Goal: Download file/media

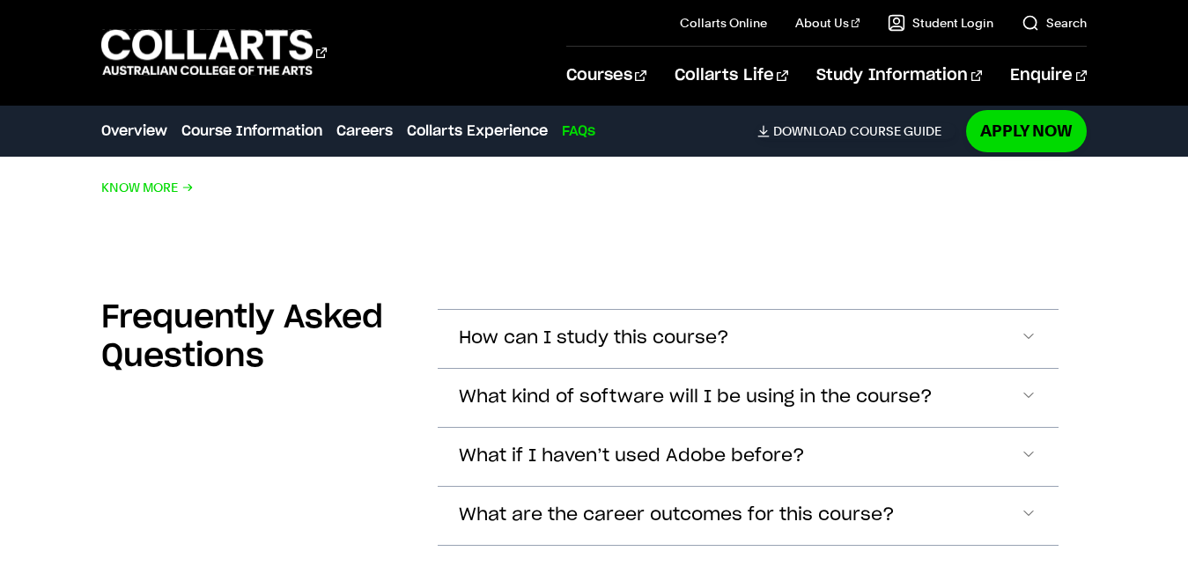
scroll to position [5566, 0]
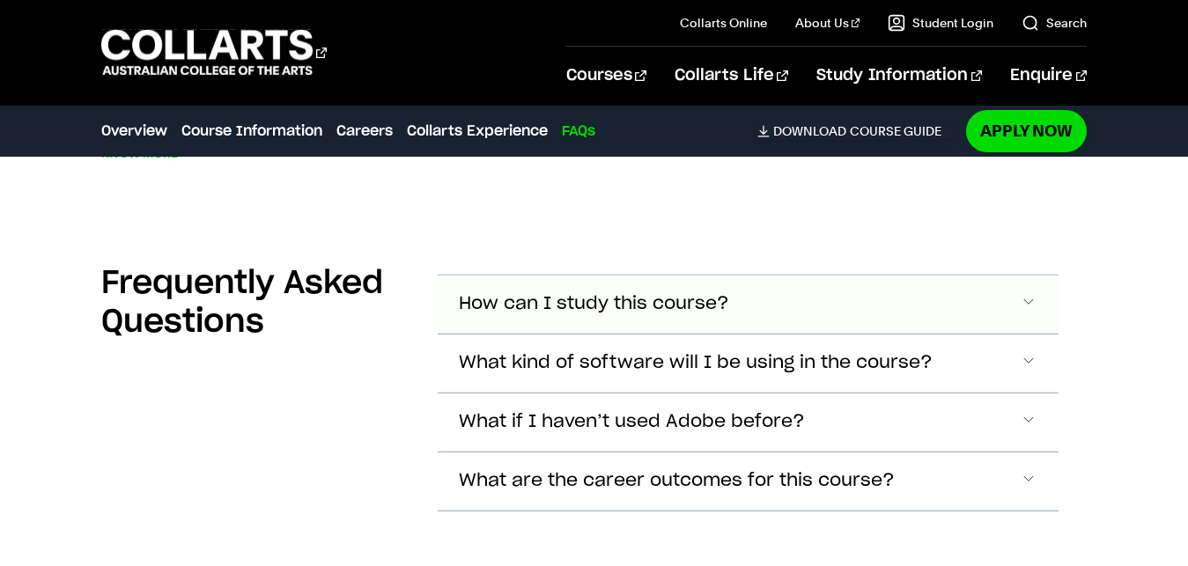
click at [1027, 293] on span "Accordion Section" at bounding box center [1029, 304] width 18 height 23
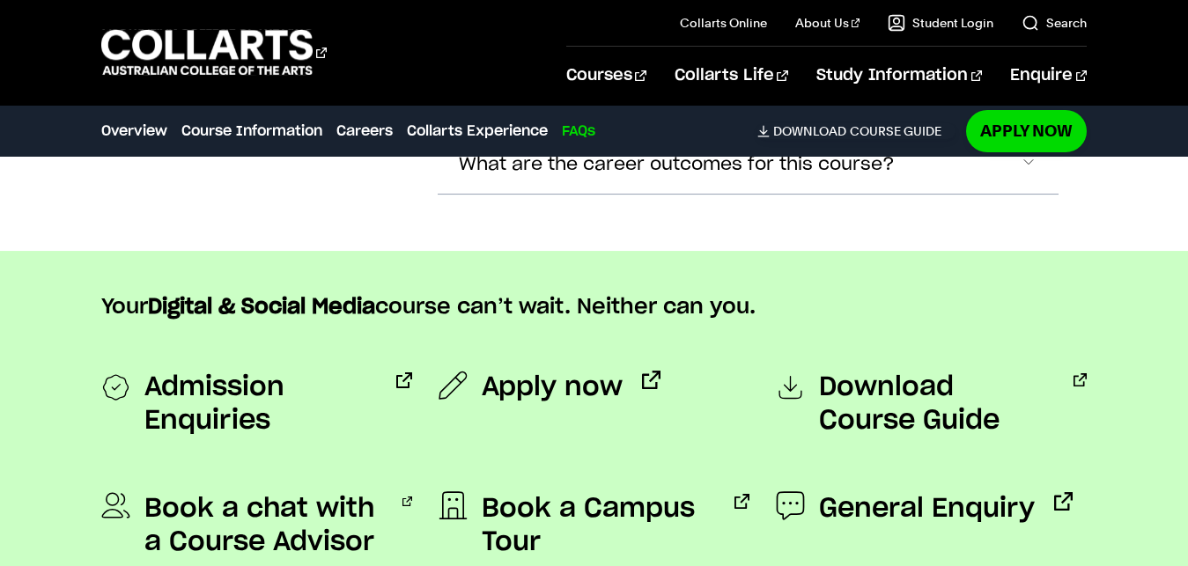
scroll to position [5915, 0]
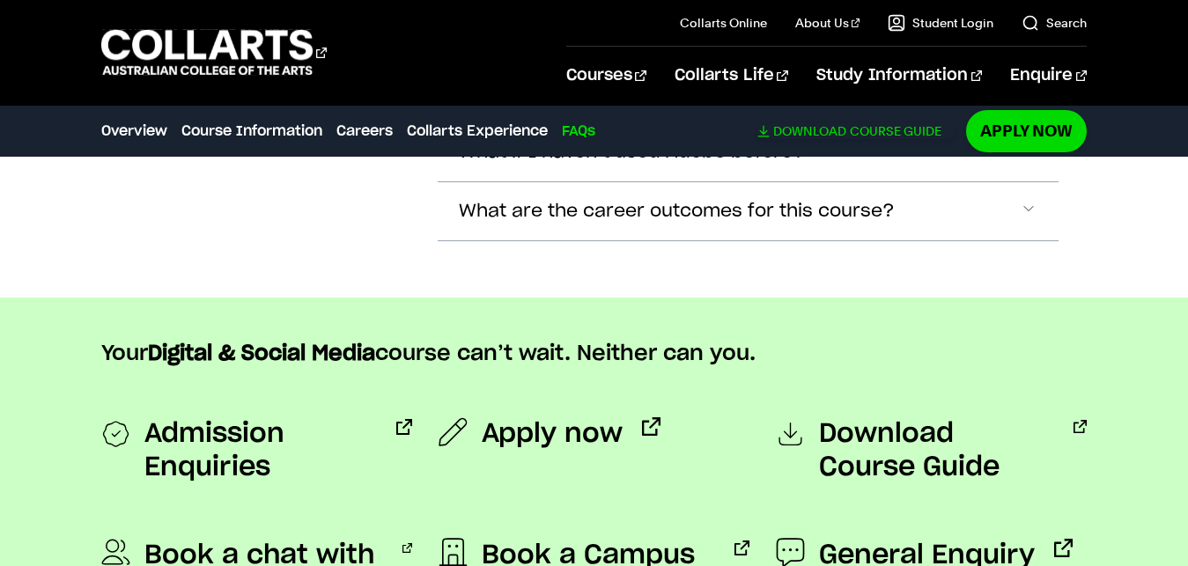
click at [836, 131] on span "Download" at bounding box center [809, 131] width 73 height 16
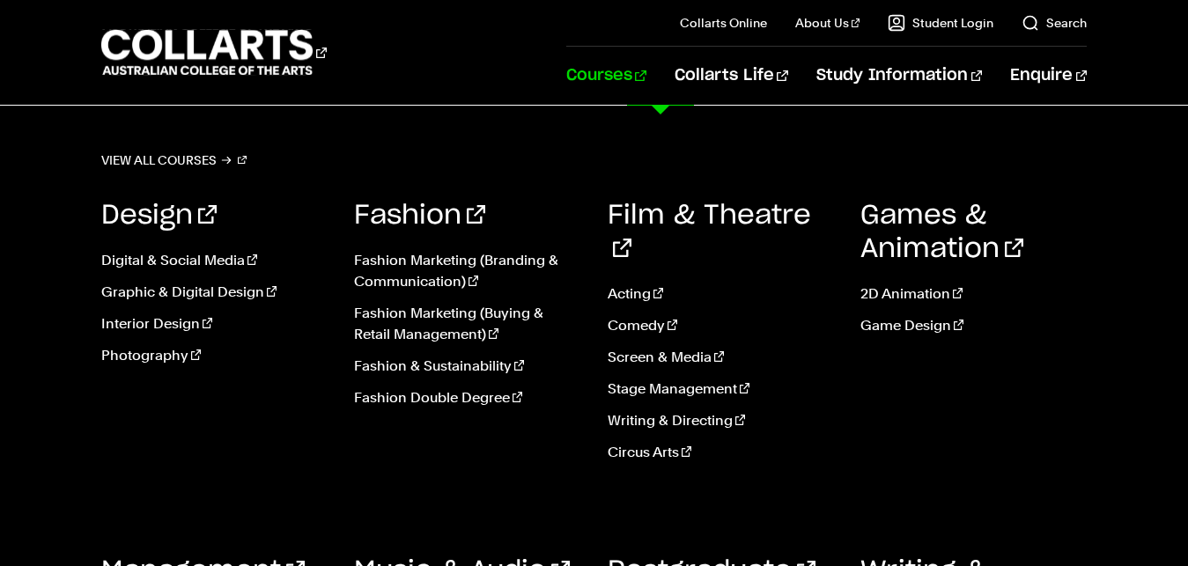
click at [646, 73] on link "Courses" at bounding box center [606, 76] width 80 height 58
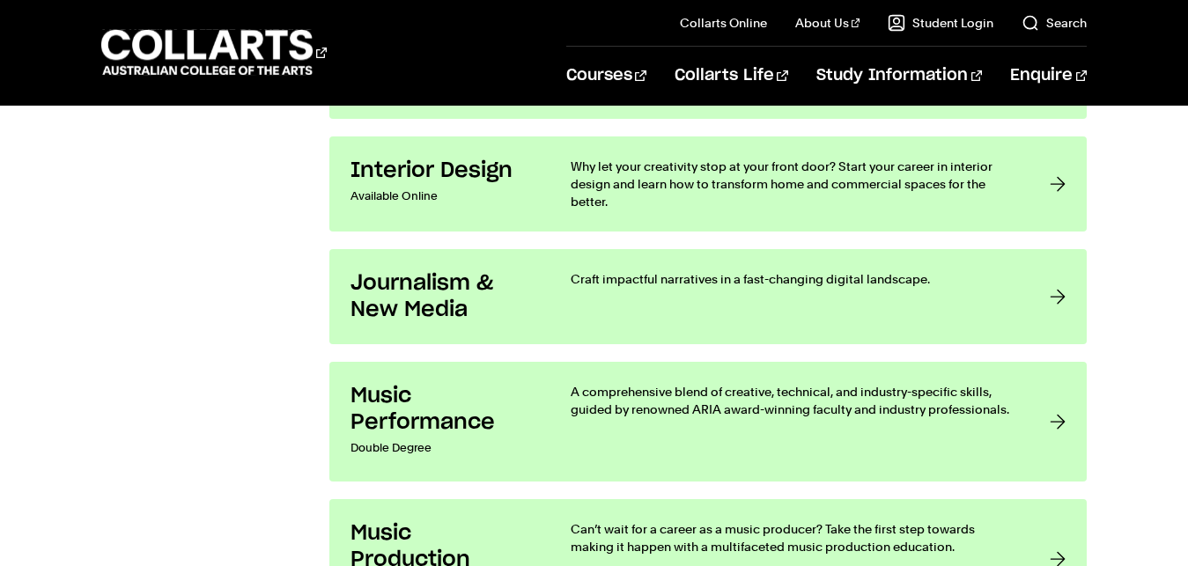
scroll to position [2906, 0]
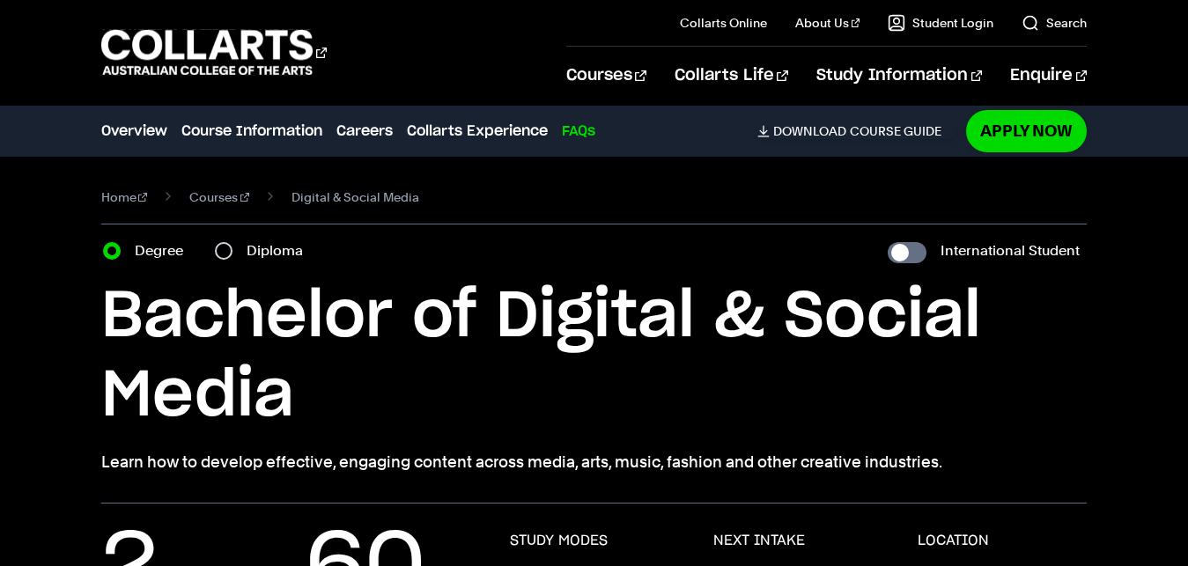
scroll to position [5915, 0]
